Goal: Task Accomplishment & Management: Manage account settings

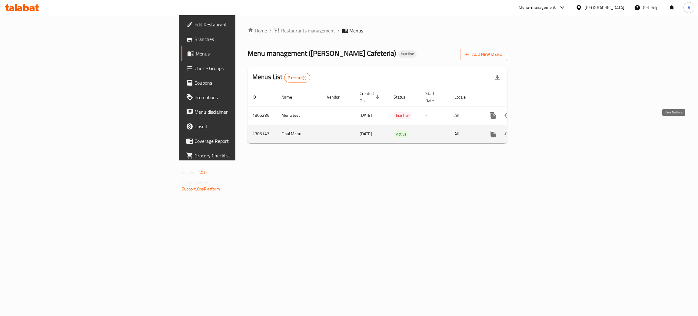
click at [541, 130] on icon "enhanced table" at bounding box center [536, 133] width 7 height 7
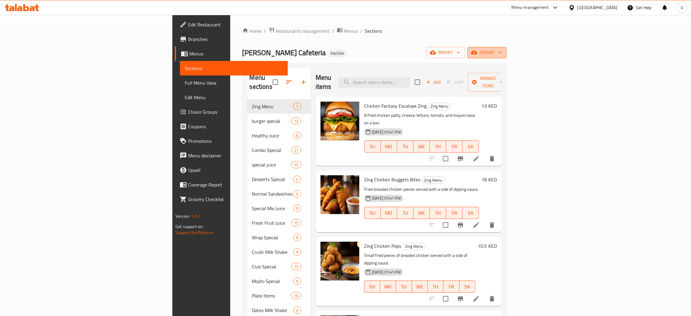
click at [503, 50] on icon "button" at bounding box center [500, 52] width 6 height 6
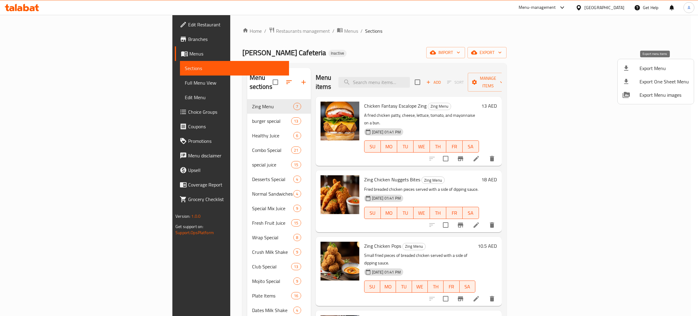
click at [659, 66] on span "Export Menu" at bounding box center [664, 68] width 49 height 7
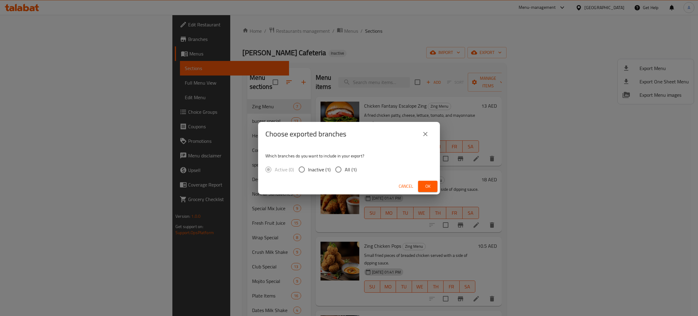
click at [431, 183] on span "Ok" at bounding box center [428, 186] width 10 height 8
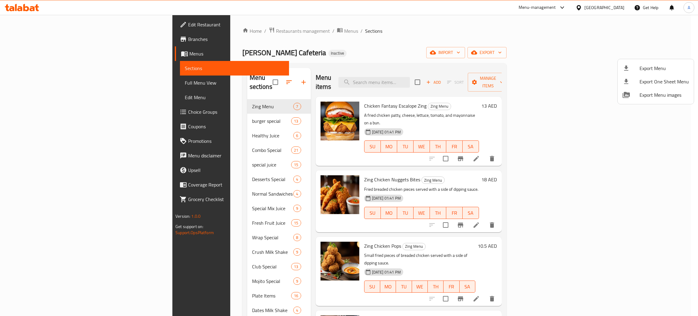
click at [602, 8] on div at bounding box center [349, 158] width 698 height 316
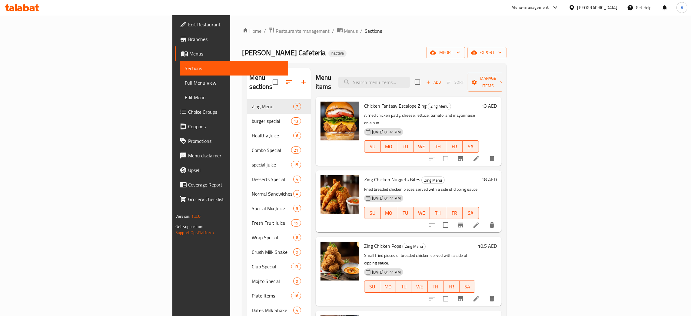
click at [601, 7] on div "[GEOGRAPHIC_DATA]" at bounding box center [598, 7] width 40 height 7
click at [540, 65] on div "[GEOGRAPHIC_DATA]" at bounding box center [552, 62] width 50 height 14
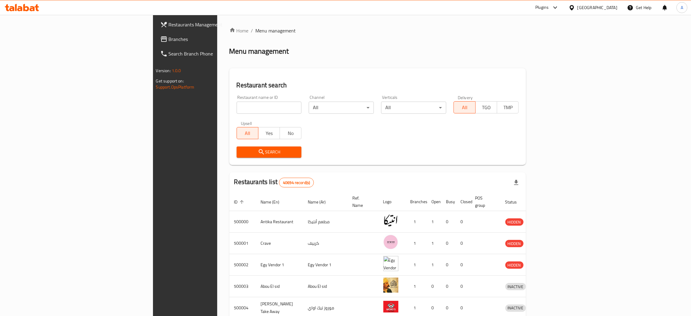
click at [237, 107] on input "search" at bounding box center [269, 108] width 65 height 12
paste input "ومشويات الغربيه"
type input "ومشويات الغربيه"
click at [169, 40] on span "Branches" at bounding box center [216, 38] width 95 height 7
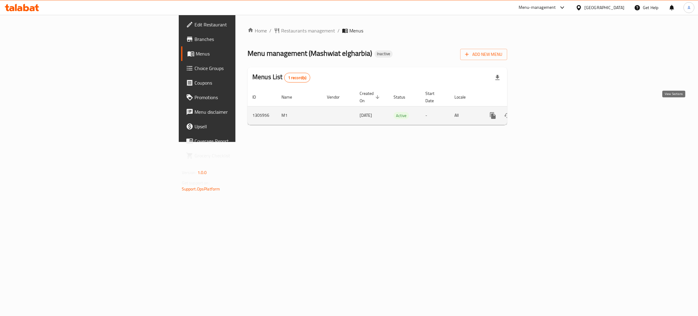
click at [544, 108] on link "enhanced table" at bounding box center [537, 115] width 15 height 15
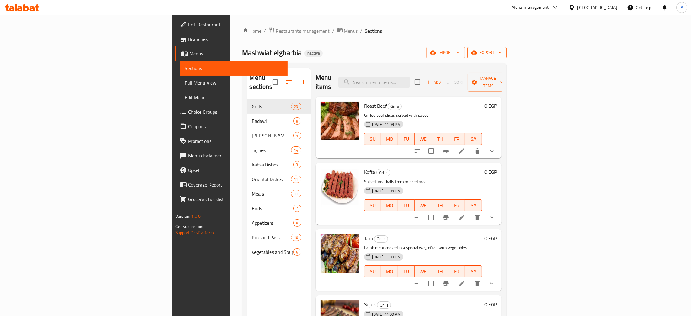
click at [502, 53] on icon "button" at bounding box center [500, 53] width 3 height 2
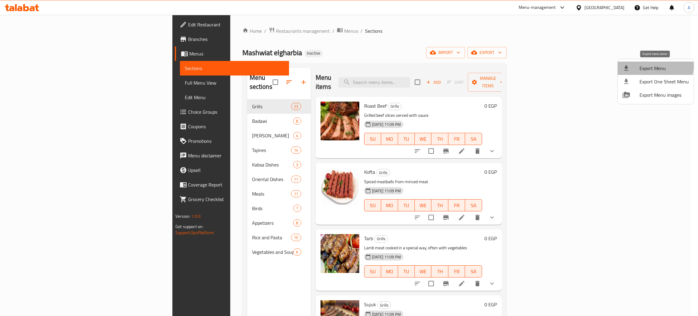
click at [654, 66] on span "Export Menu" at bounding box center [664, 68] width 49 height 7
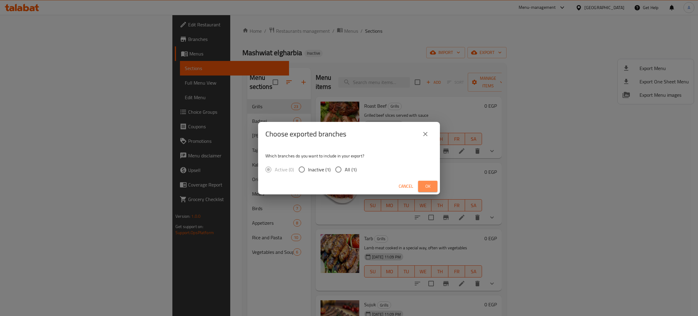
drag, startPoint x: 430, startPoint y: 182, endPoint x: 434, endPoint y: 176, distance: 8.1
click at [430, 182] on span "Ok" at bounding box center [428, 186] width 10 height 8
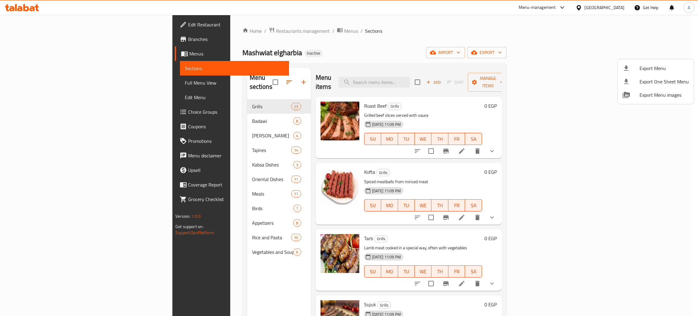
click at [39, 23] on div at bounding box center [349, 158] width 698 height 316
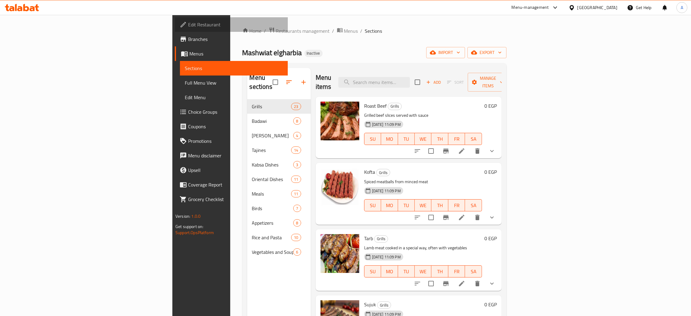
click at [188, 23] on span "Edit Restaurant" at bounding box center [235, 24] width 95 height 7
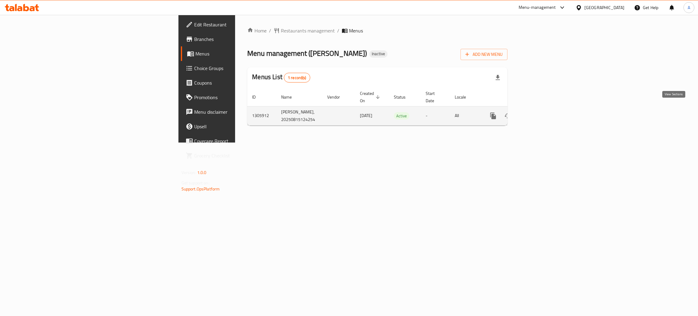
click at [541, 112] on icon "enhanced table" at bounding box center [537, 115] width 7 height 7
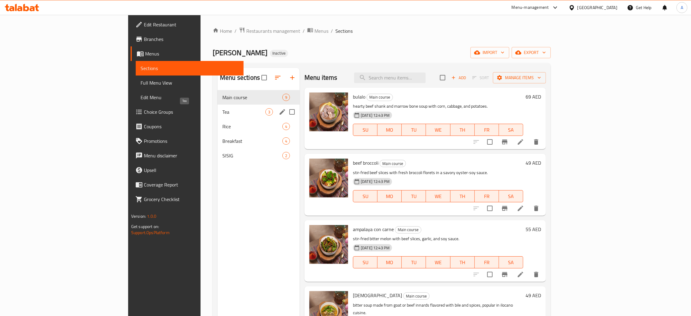
click at [226, 110] on span "Tea" at bounding box center [244, 111] width 43 height 7
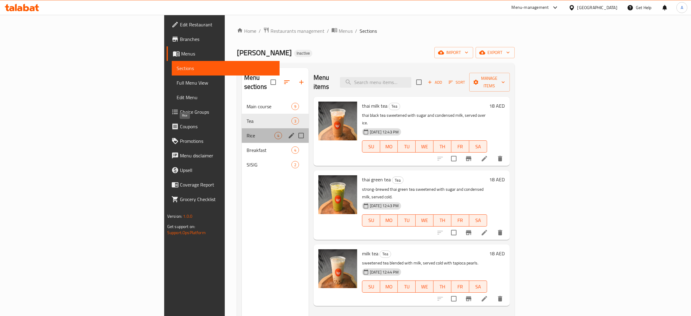
click at [247, 132] on span "Rice" at bounding box center [261, 135] width 28 height 7
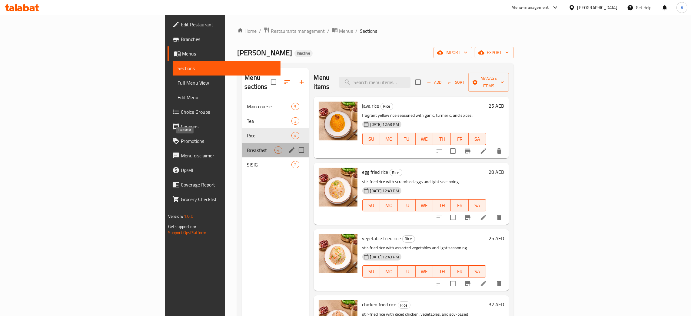
click at [247, 146] on span "Breakfast" at bounding box center [261, 149] width 28 height 7
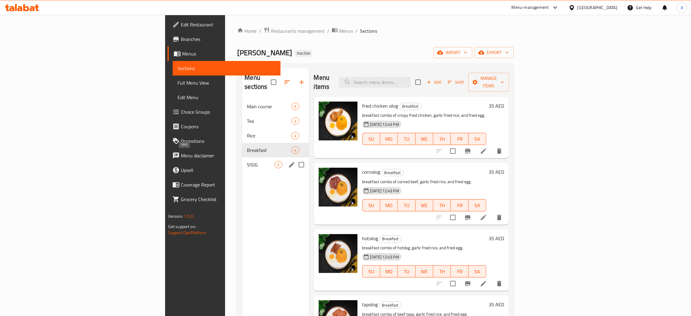
click at [247, 161] on span "SISIG" at bounding box center [261, 164] width 28 height 7
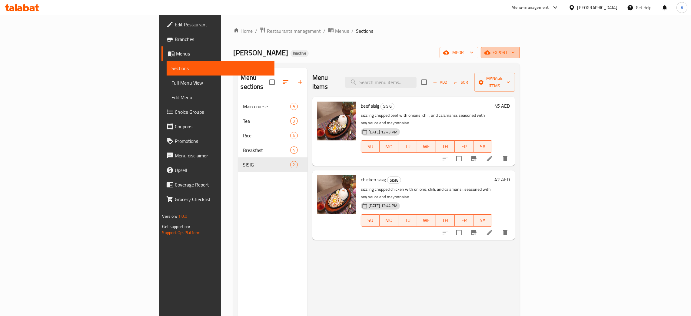
click at [515, 52] on span "export" at bounding box center [500, 53] width 29 height 8
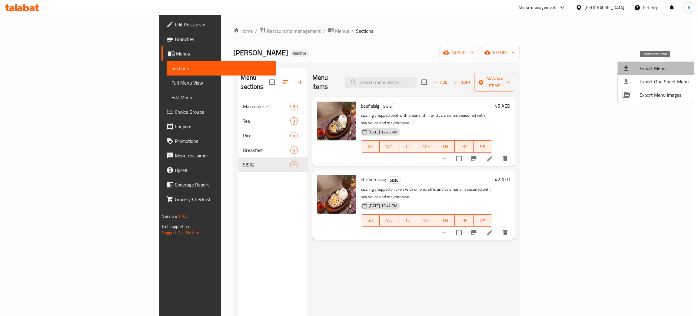
click at [658, 66] on span "Export Menu" at bounding box center [664, 68] width 49 height 7
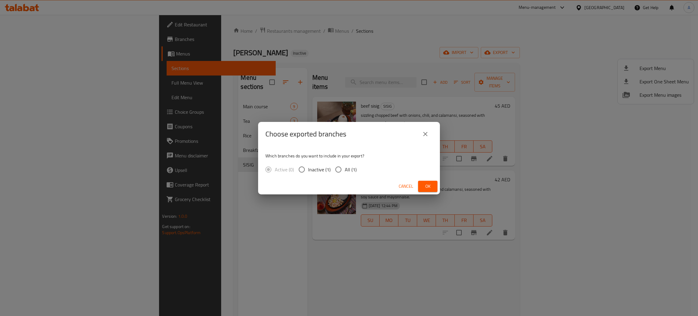
click at [430, 183] on span "Ok" at bounding box center [428, 186] width 10 height 8
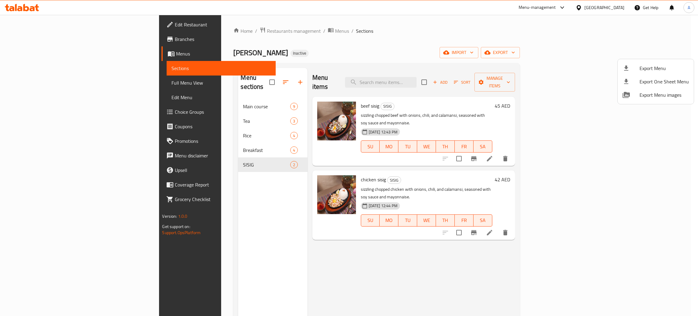
click at [34, 21] on div at bounding box center [349, 158] width 698 height 316
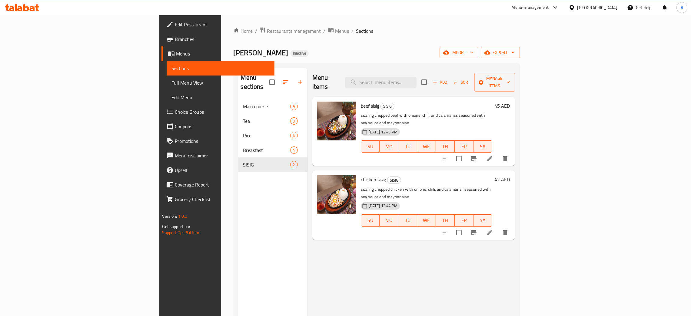
click at [175, 21] on span "Edit Restaurant" at bounding box center [222, 24] width 95 height 7
